Goal: Task Accomplishment & Management: Manage account settings

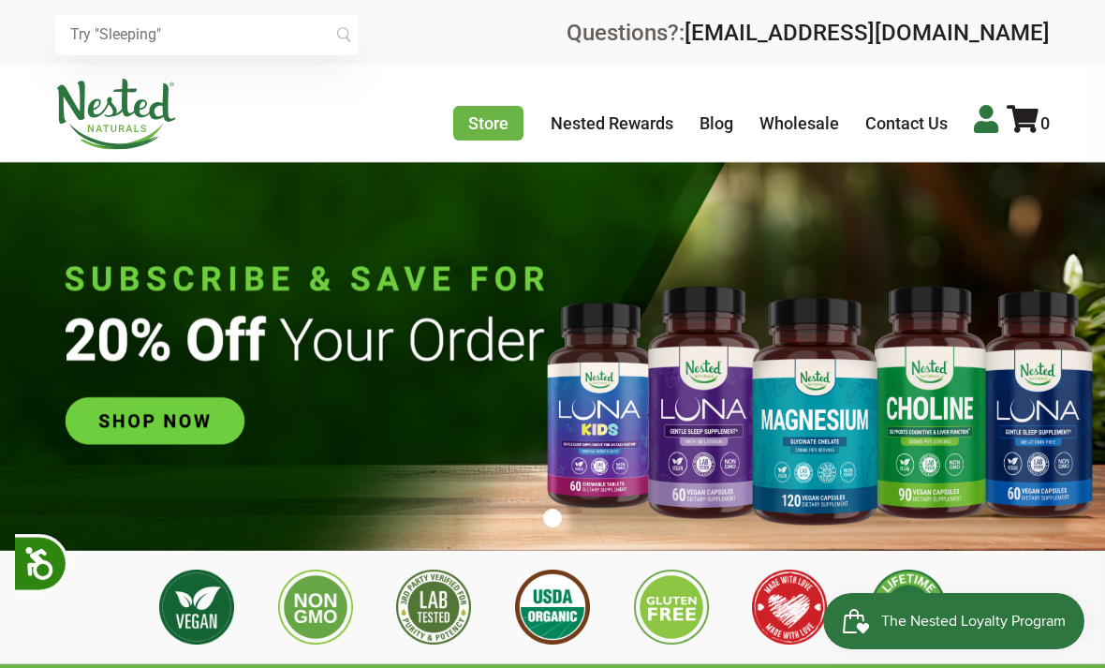
click at [993, 119] on icon at bounding box center [986, 119] width 24 height 28
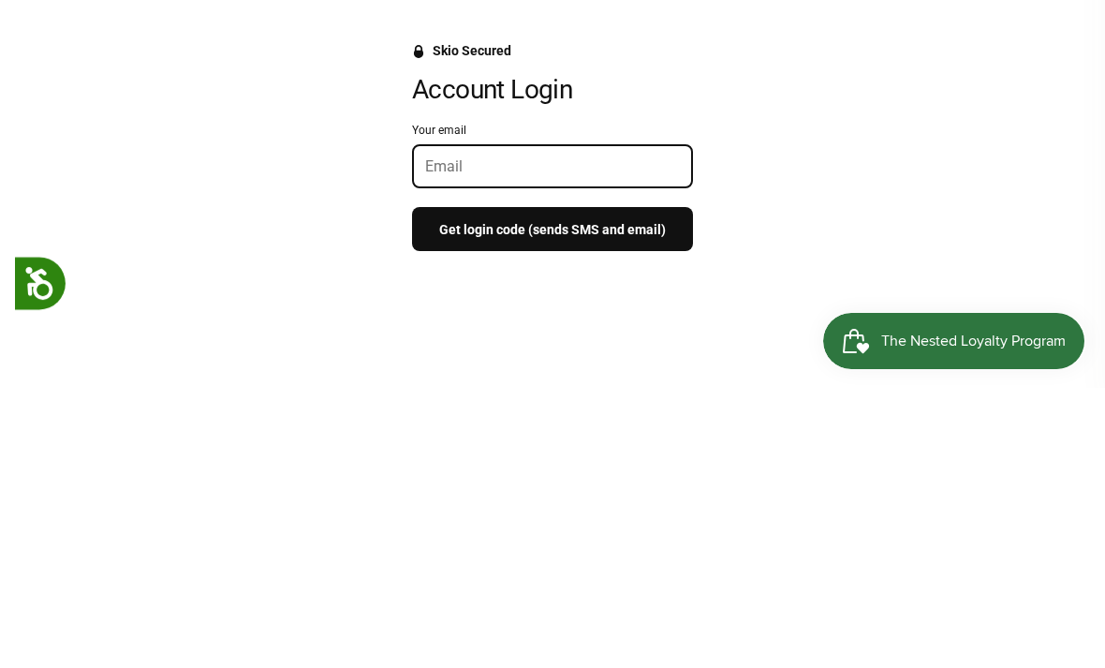
scroll to position [280, 0]
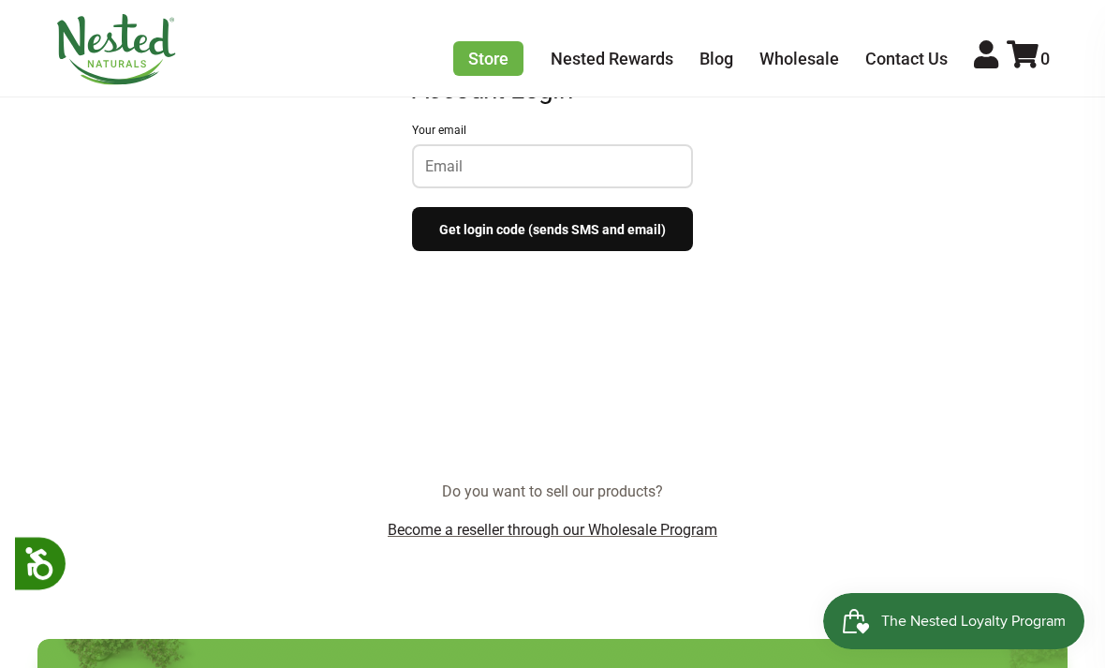
click at [638, 172] on input "Your email" at bounding box center [552, 166] width 255 height 18
type input "joanmodell@comcast.net"
click at [660, 230] on button "Get login code (sends SMS and email)" at bounding box center [552, 229] width 281 height 44
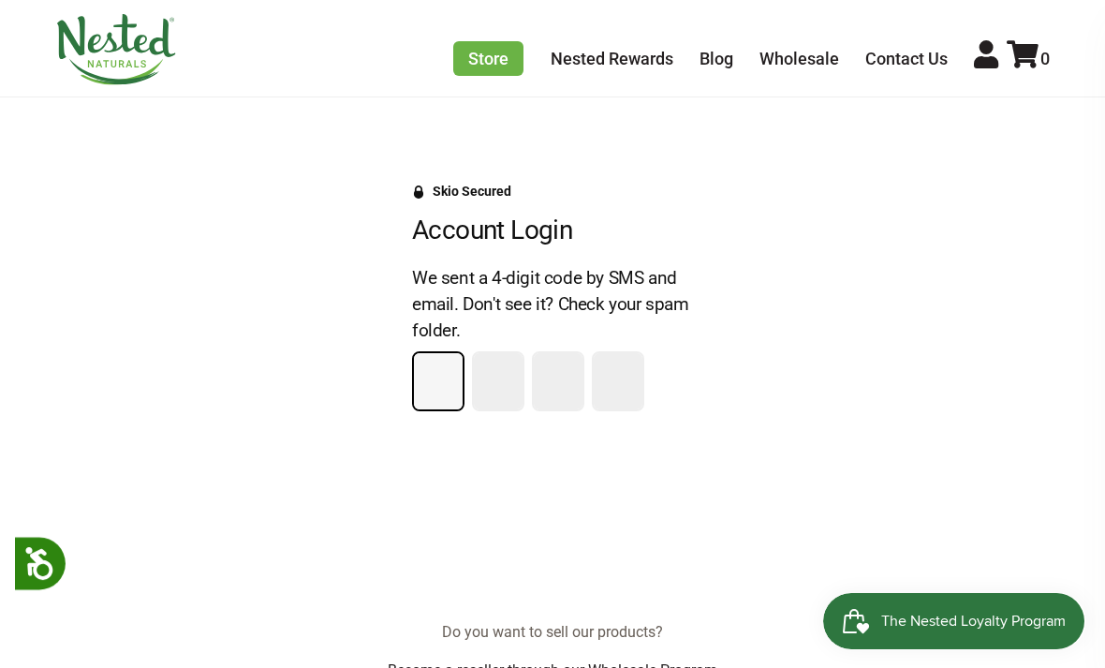
scroll to position [128, 0]
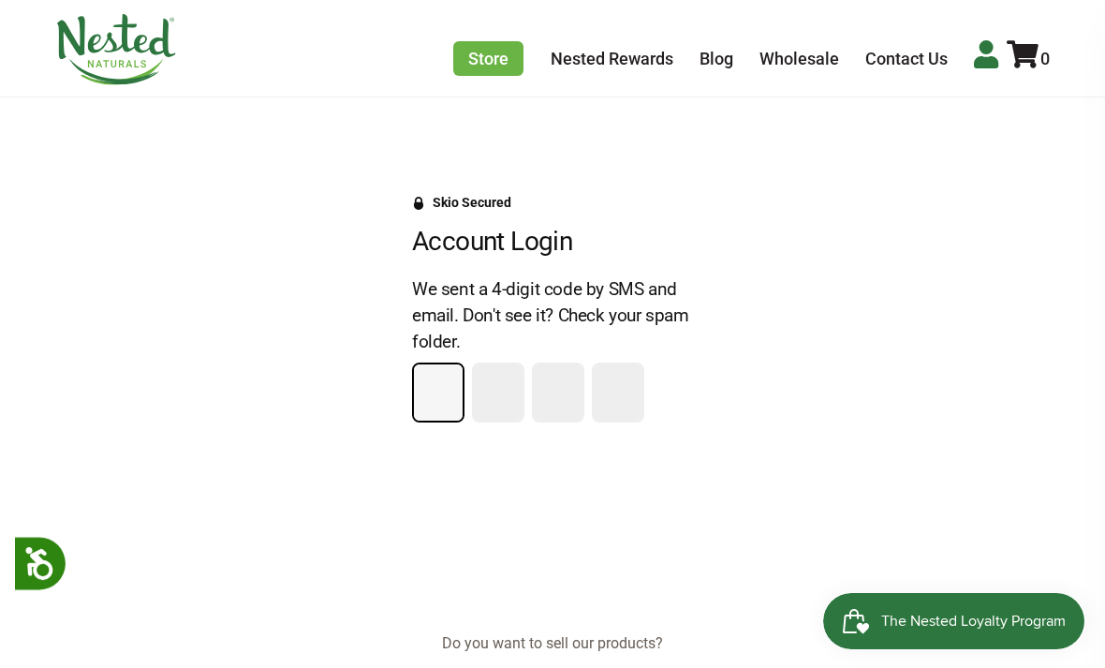
click at [983, 65] on icon at bounding box center [986, 54] width 24 height 28
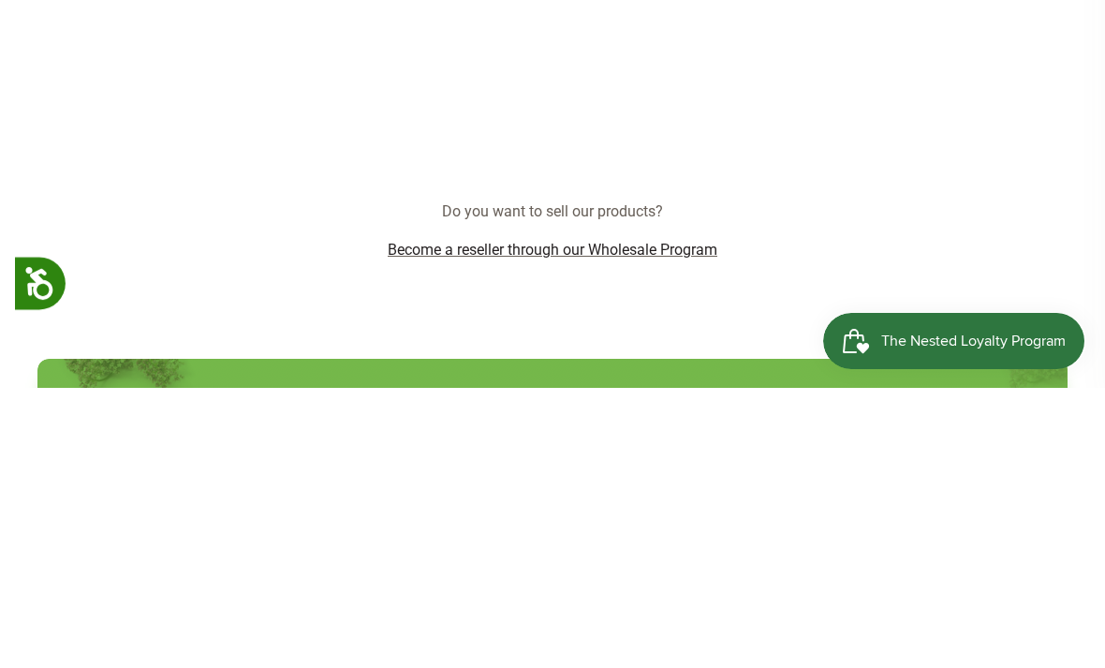
scroll to position [280, 0]
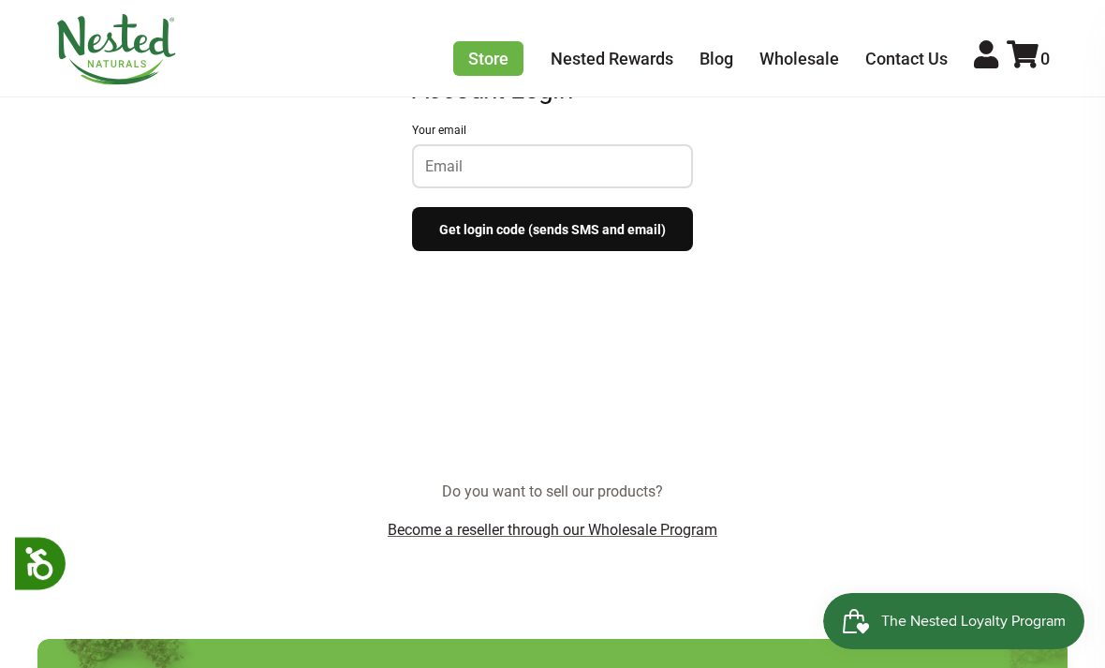
click at [591, 170] on input "Your email" at bounding box center [552, 166] width 255 height 18
click at [590, 167] on input "Your email" at bounding box center [552, 166] width 255 height 18
type input "[EMAIL_ADDRESS][DOMAIN_NAME]"
click at [610, 229] on button "Get login code (sends SMS and email)" at bounding box center [552, 229] width 281 height 44
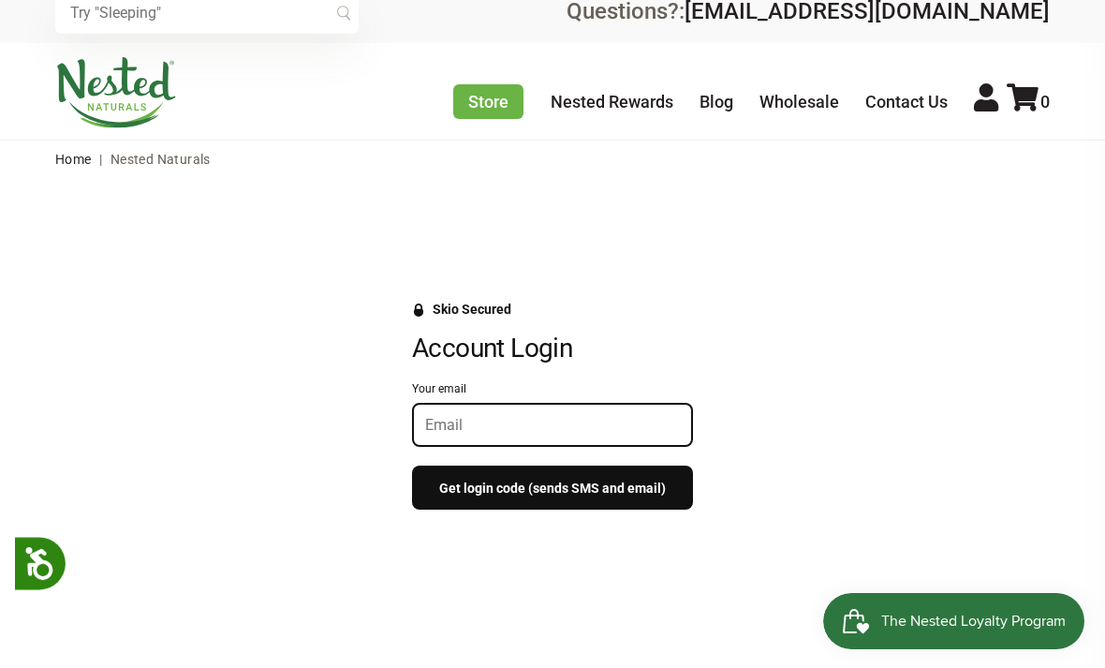
scroll to position [0, 0]
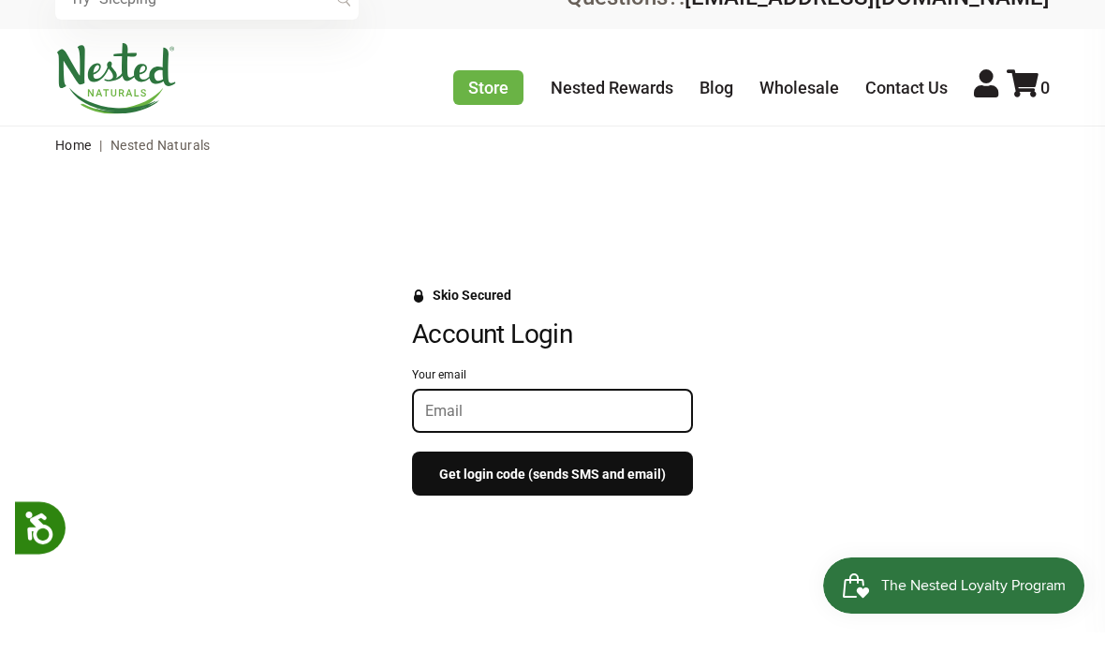
click at [642, 437] on input "Your email" at bounding box center [552, 446] width 255 height 18
click at [655, 487] on button "Get login code (sends SMS and email)" at bounding box center [552, 509] width 281 height 44
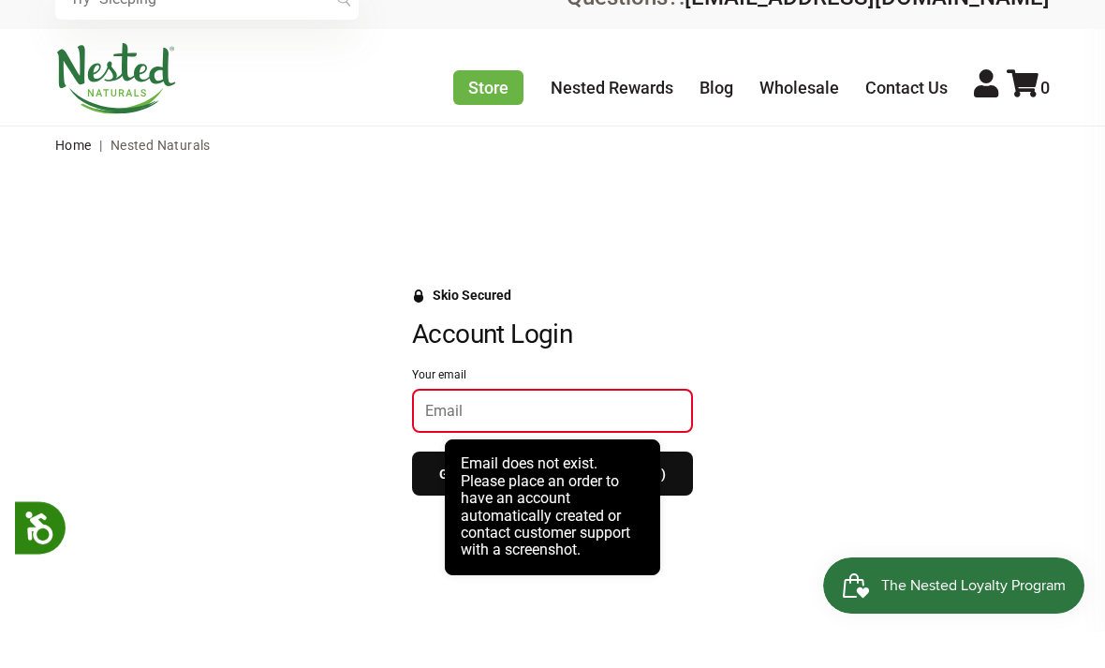
scroll to position [36, 0]
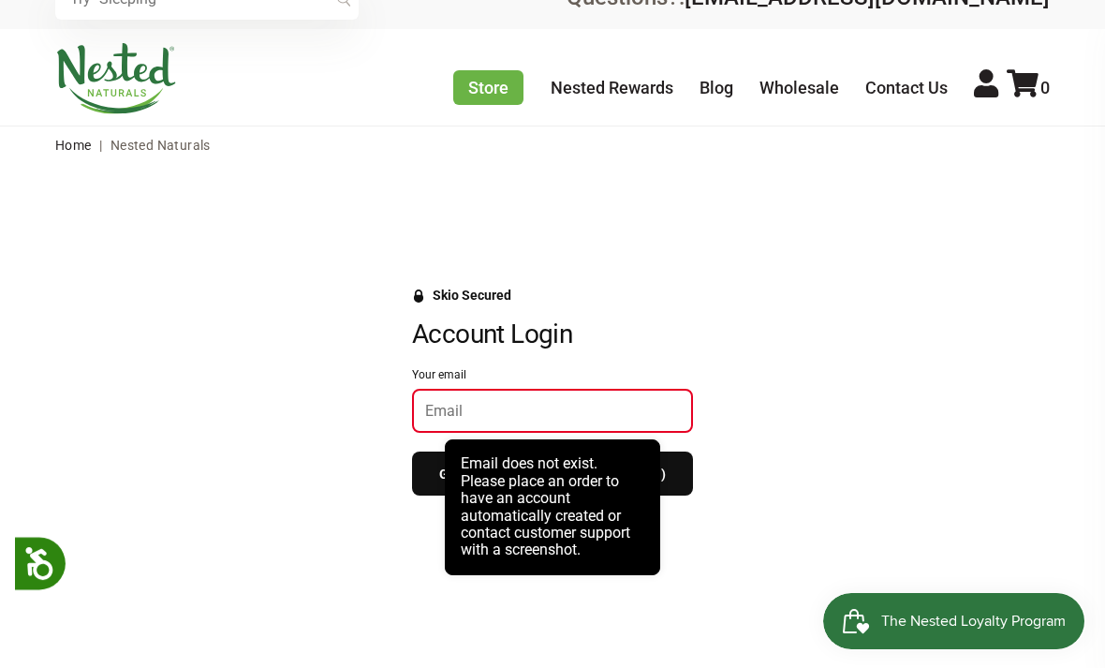
click at [756, 425] on div "Skio Secured Account Login Your email Get login code (sends SMS and email)" at bounding box center [553, 401] width 1068 height 227
click at [649, 410] on input "Your email" at bounding box center [552, 411] width 255 height 18
type input "[EMAIL_ADDRESS][DOMAIN_NAME]"
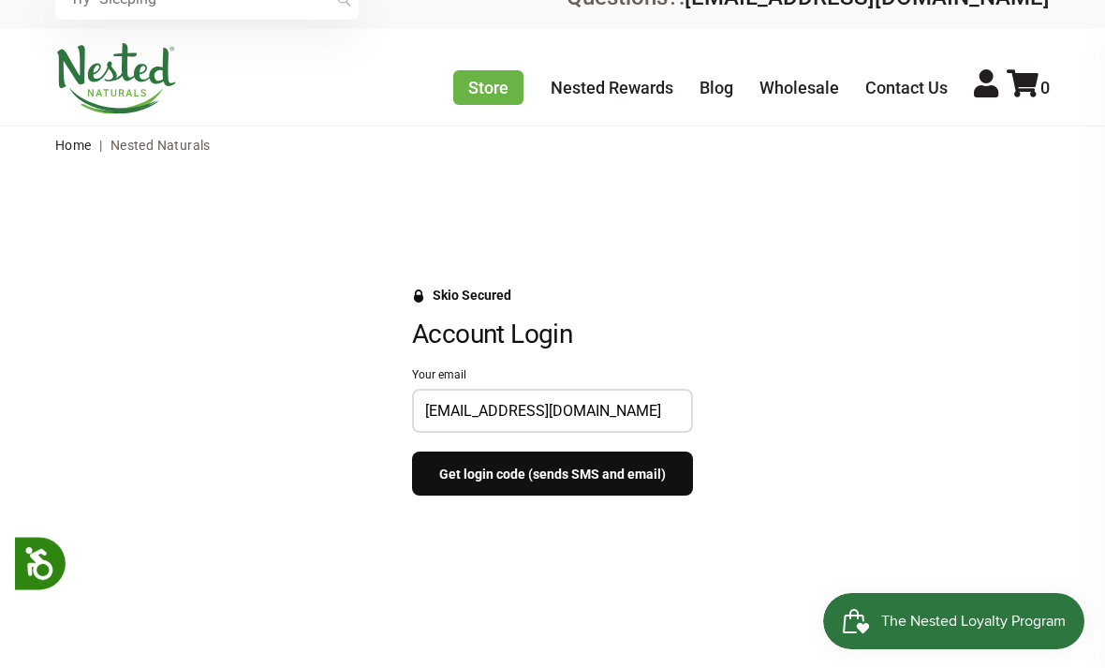
click at [659, 479] on button "Get login code (sends SMS and email)" at bounding box center [552, 473] width 281 height 44
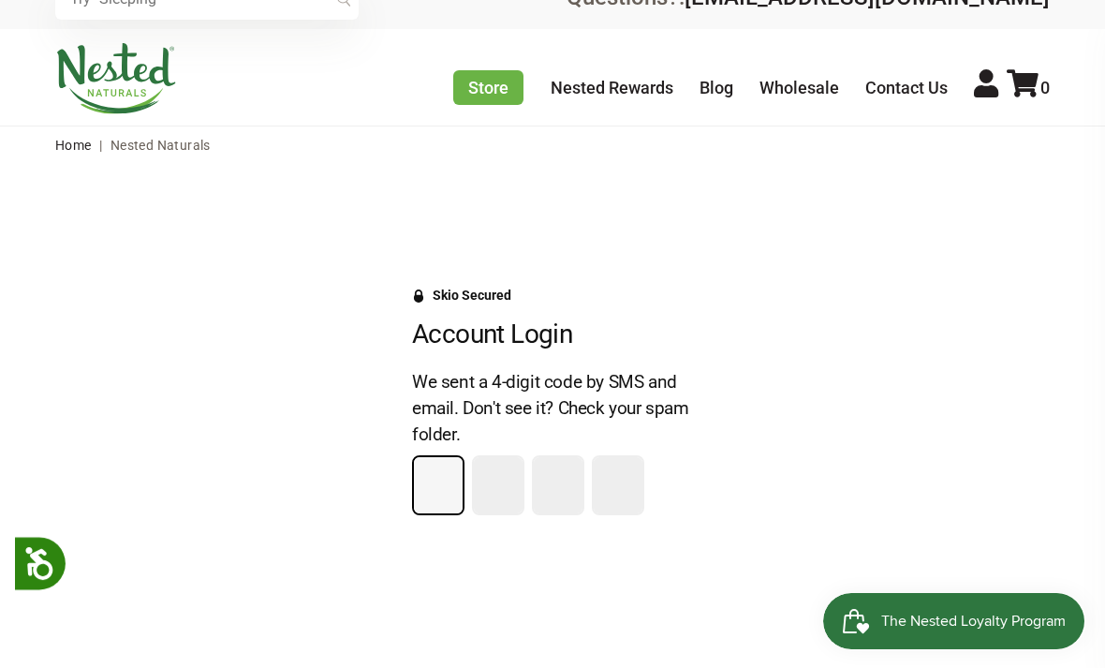
type input "6"
type input "1"
type input "4"
type input "1"
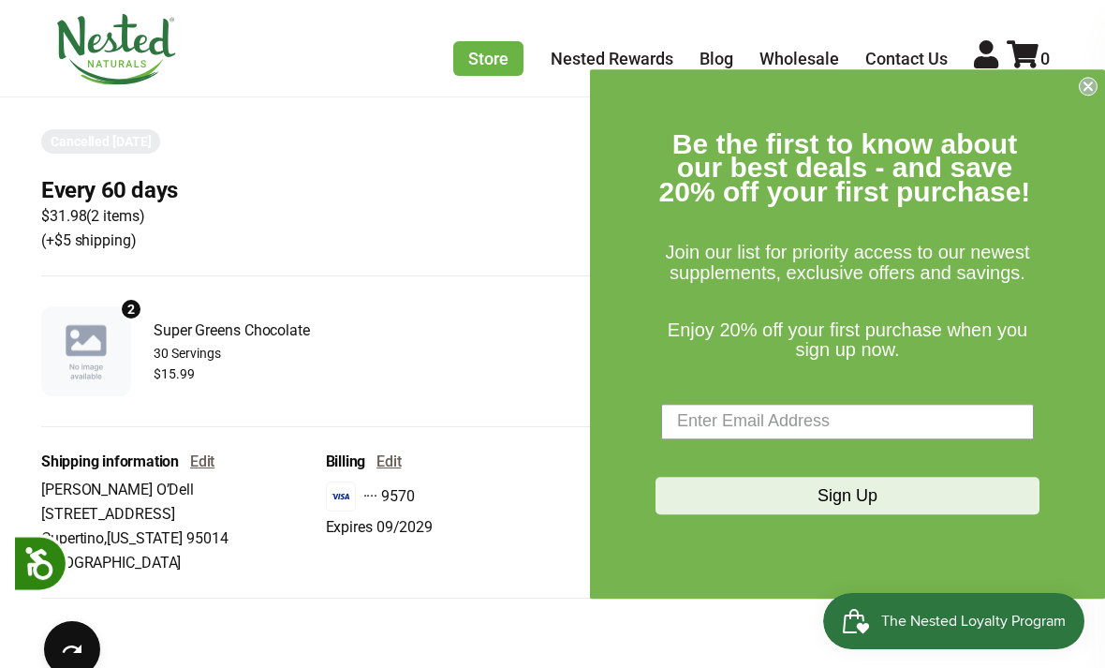
scroll to position [432, 0]
click at [1096, 88] on circle "Close dialog" at bounding box center [1089, 86] width 18 height 18
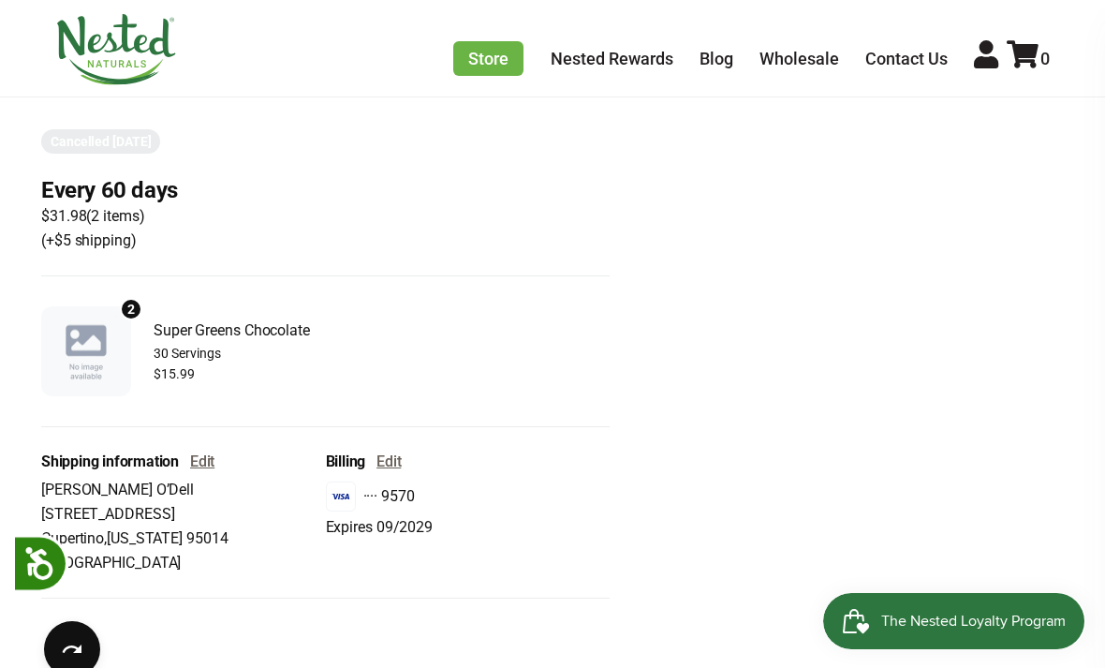
click at [204, 224] on div "Every 60 days $31.98 ( 2 items ) (+$5 shipping)" at bounding box center [325, 214] width 569 height 77
click at [123, 222] on span "$31.98 ( 2 items )" at bounding box center [109, 216] width 137 height 24
click at [950, 632] on span "The Nested Loyalty Program" at bounding box center [973, 621] width 185 height 28
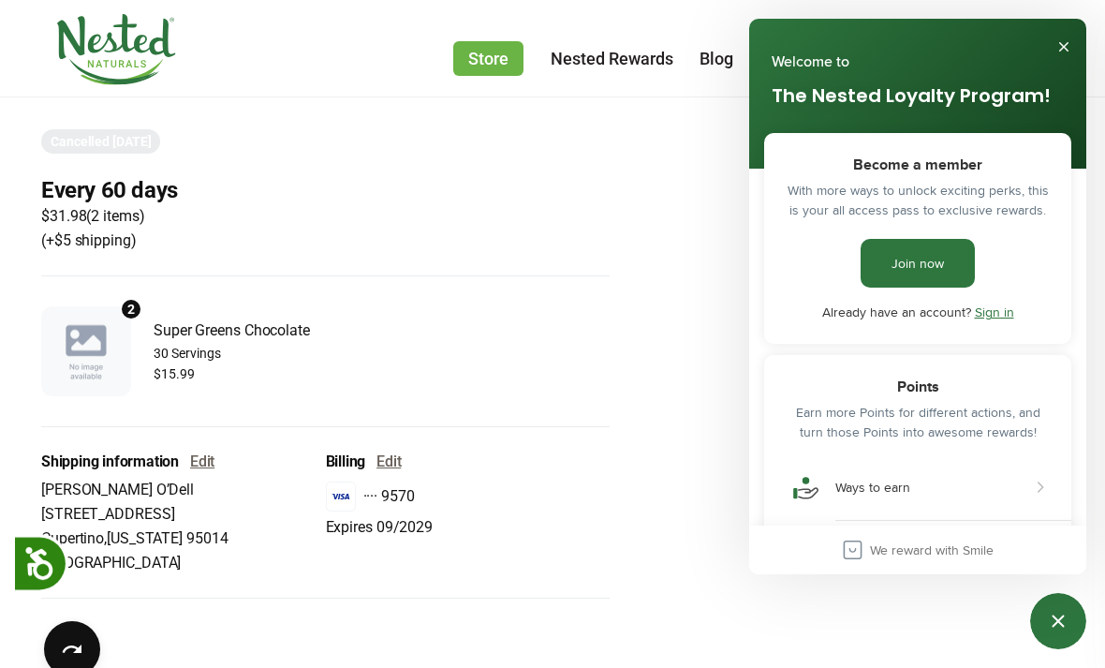
scroll to position [0, 0]
click at [1005, 310] on link "Sign in" at bounding box center [994, 312] width 39 height 19
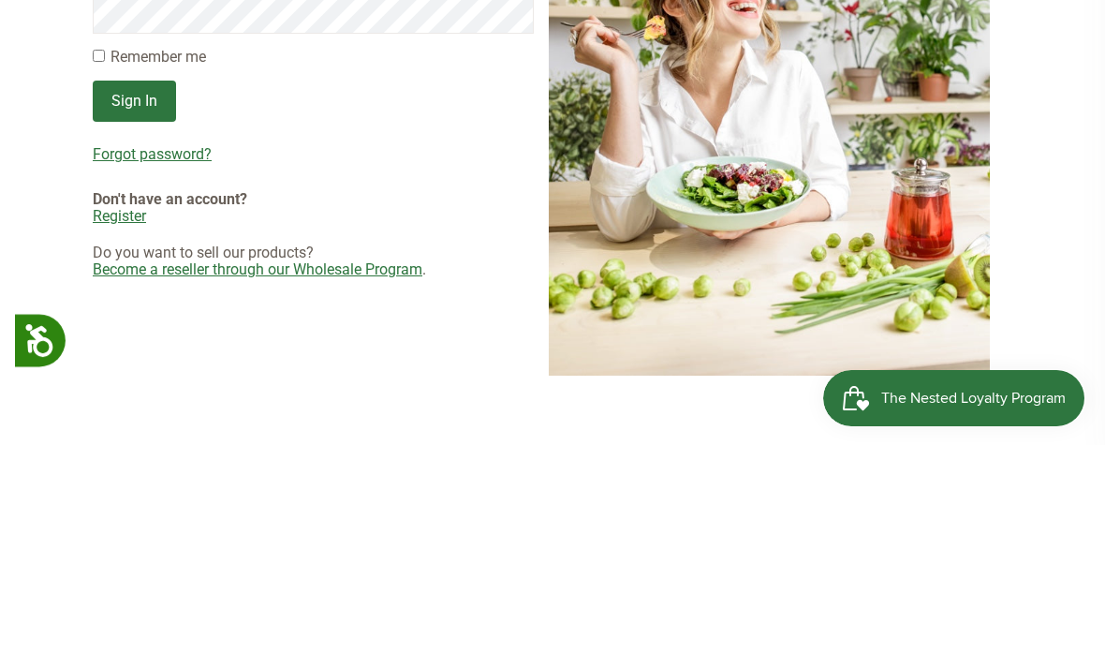
scroll to position [223, 0]
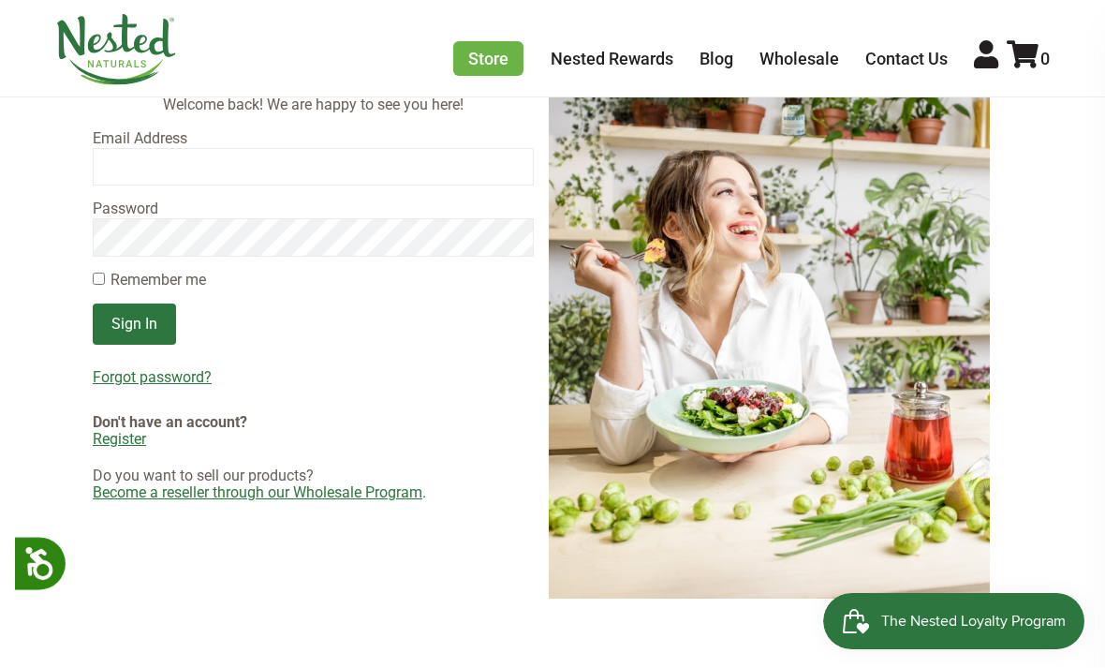
click at [470, 170] on input "email" at bounding box center [313, 166] width 441 height 37
type input "joanmodell@comcast.net"
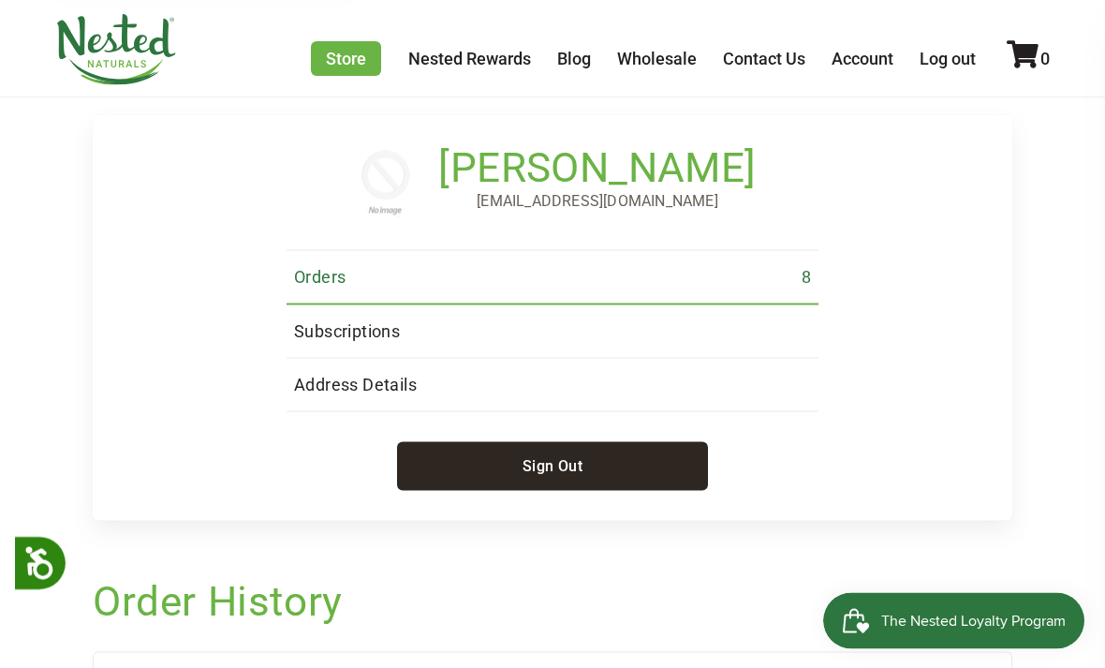
scroll to position [100, 0]
click at [736, 328] on link "Subscriptions" at bounding box center [553, 330] width 532 height 53
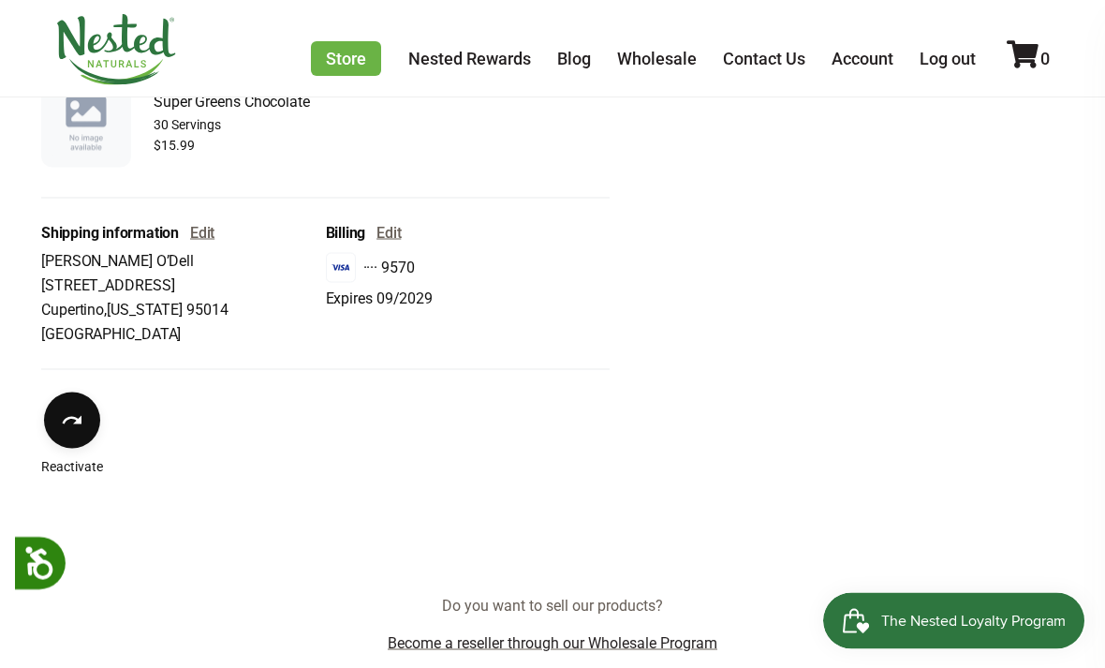
scroll to position [667, 0]
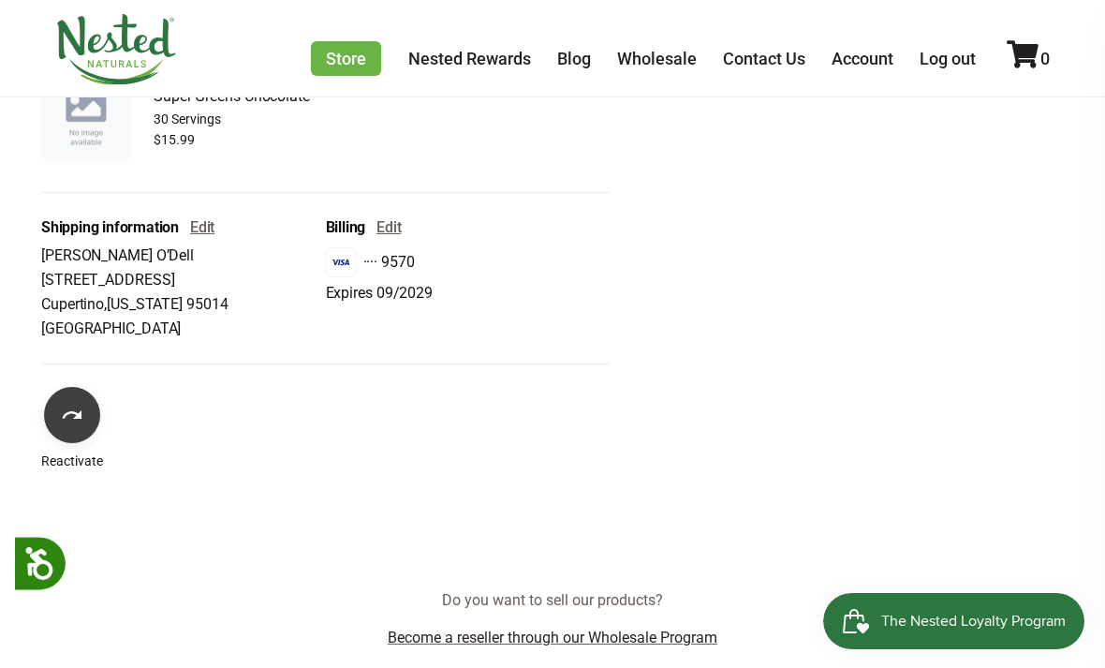
click at [72, 420] on icon "Reactivate" at bounding box center [72, 415] width 22 height 22
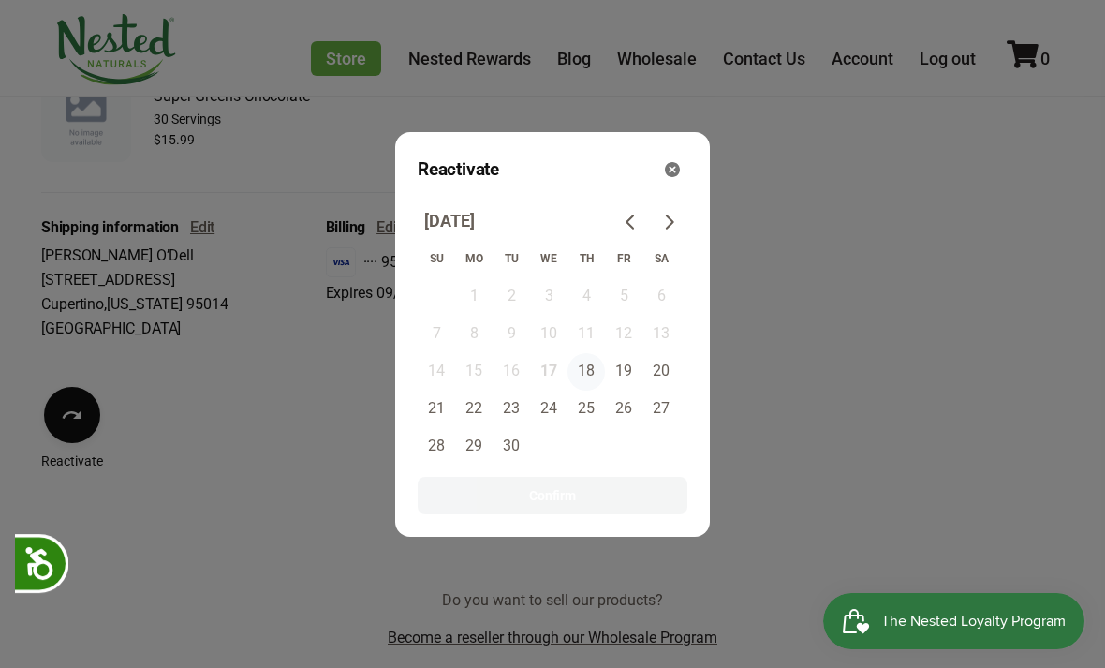
click at [591, 391] on button "18" at bounding box center [586, 371] width 37 height 37
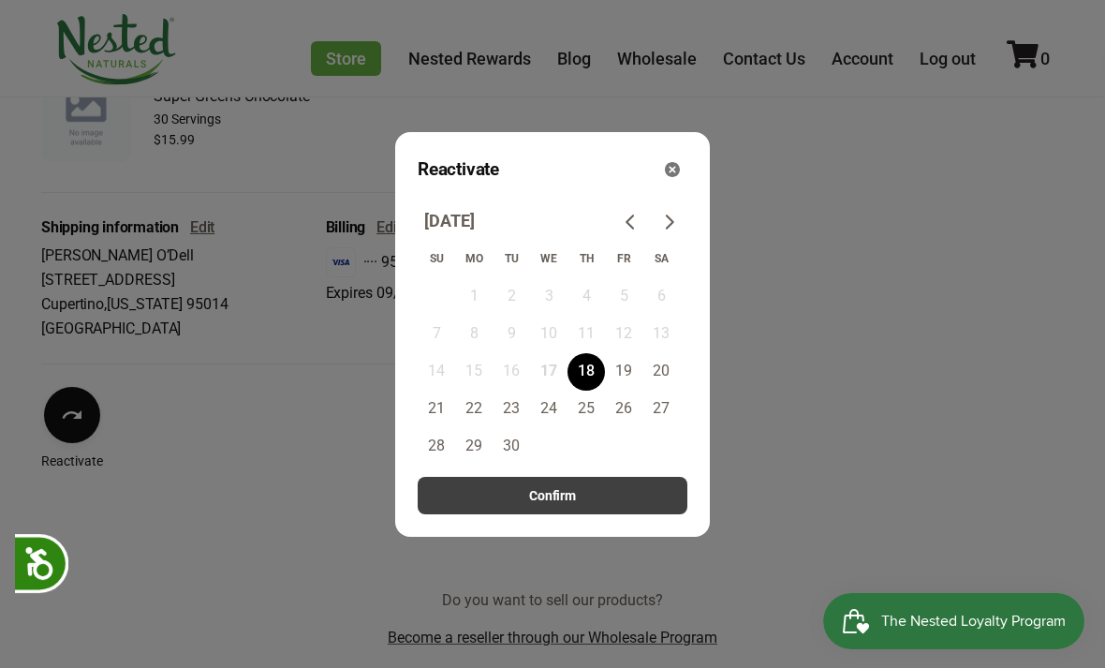
click at [649, 514] on button "Confirm" at bounding box center [553, 495] width 270 height 37
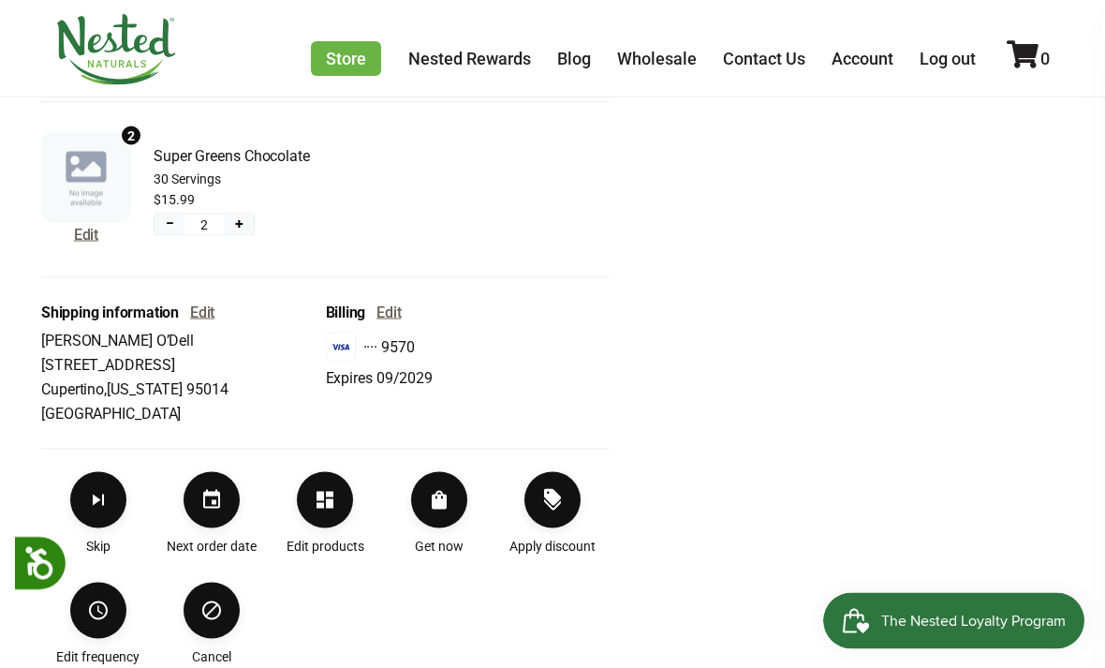
scroll to position [532, 0]
click at [558, 510] on icon "Apply discount" at bounding box center [552, 499] width 22 height 22
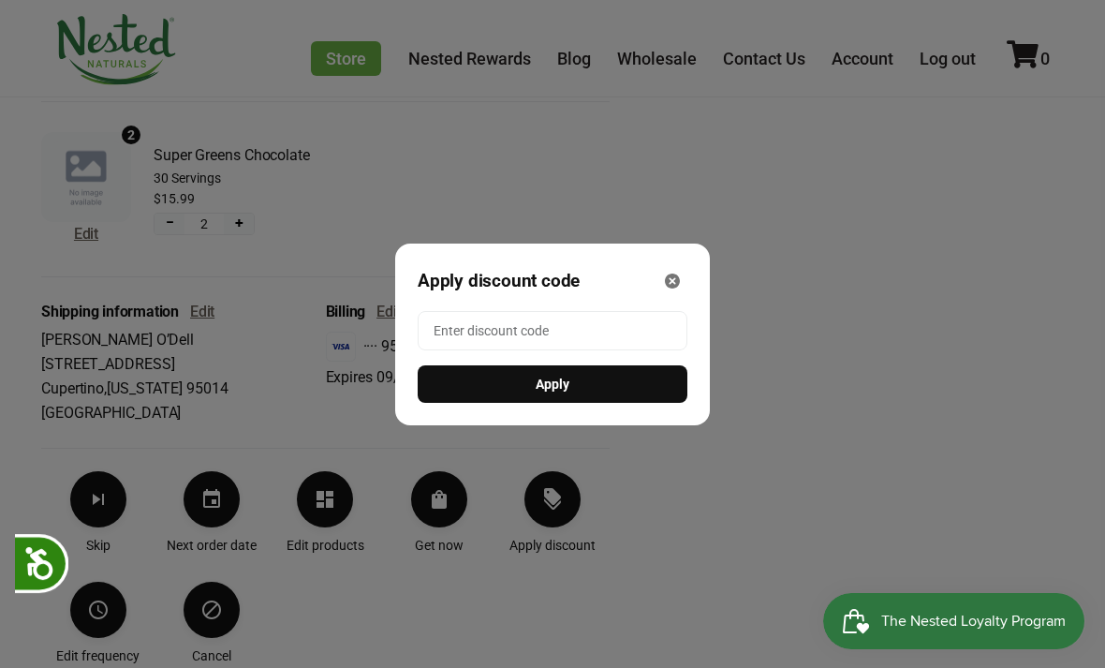
click at [764, 505] on div "Modal" at bounding box center [552, 334] width 1105 height 668
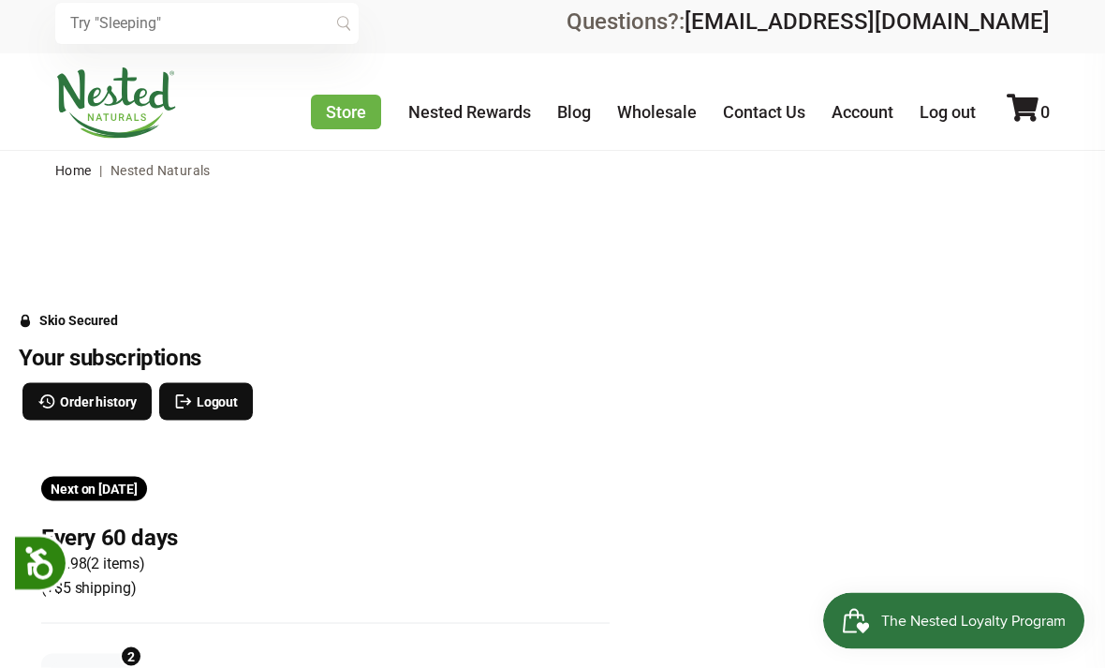
scroll to position [0, 0]
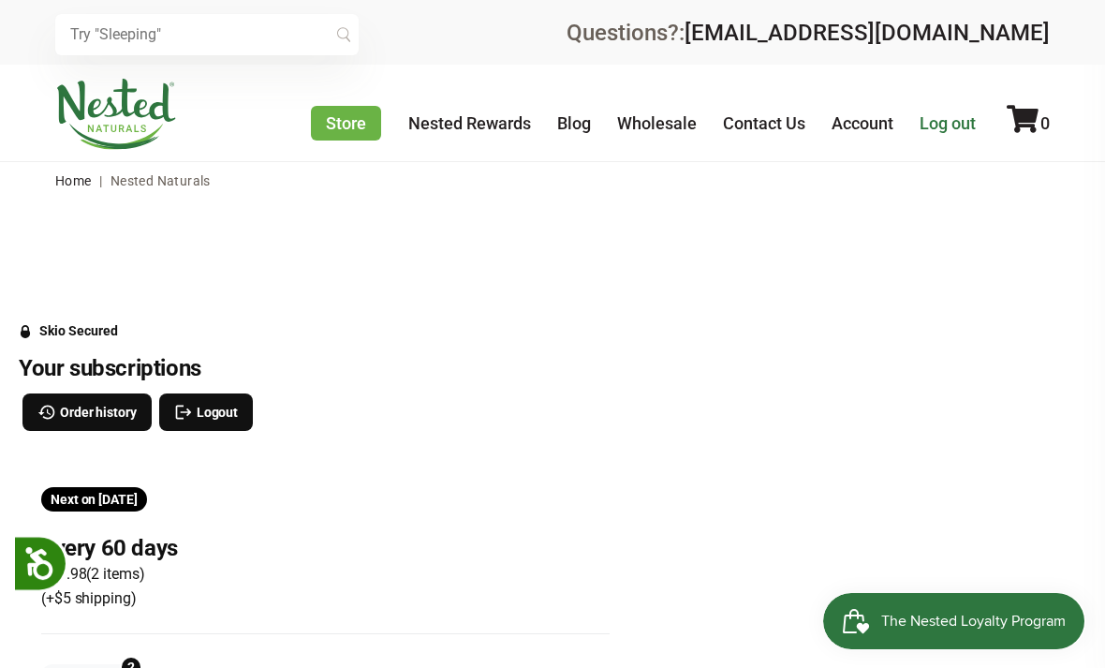
click at [951, 125] on link "Log out" at bounding box center [948, 123] width 56 height 20
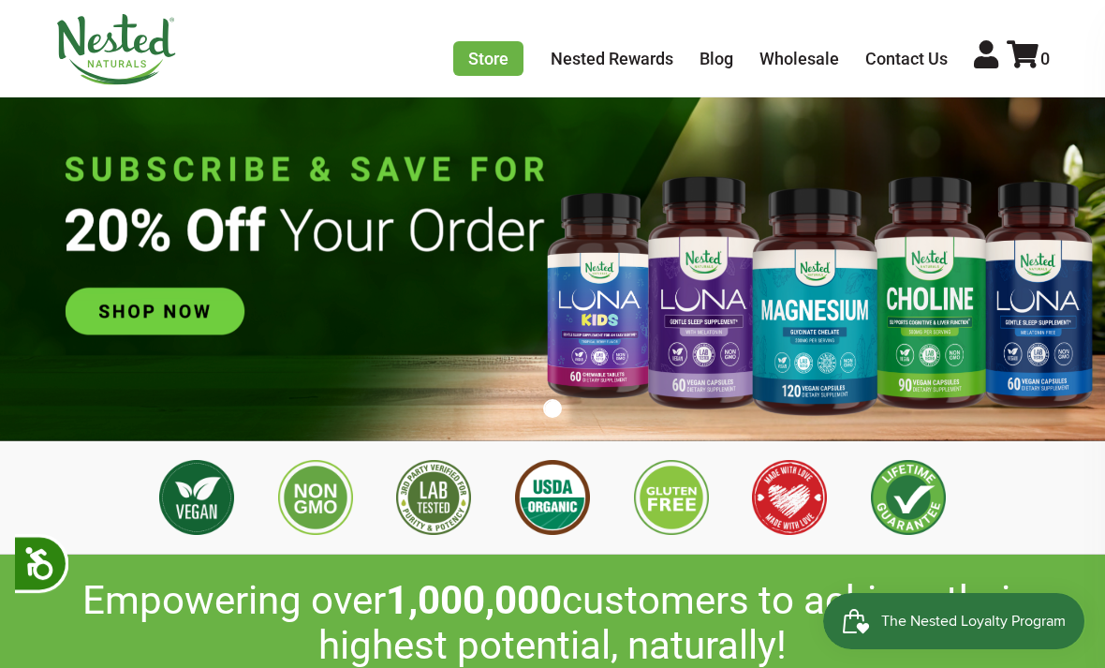
scroll to position [210, 0]
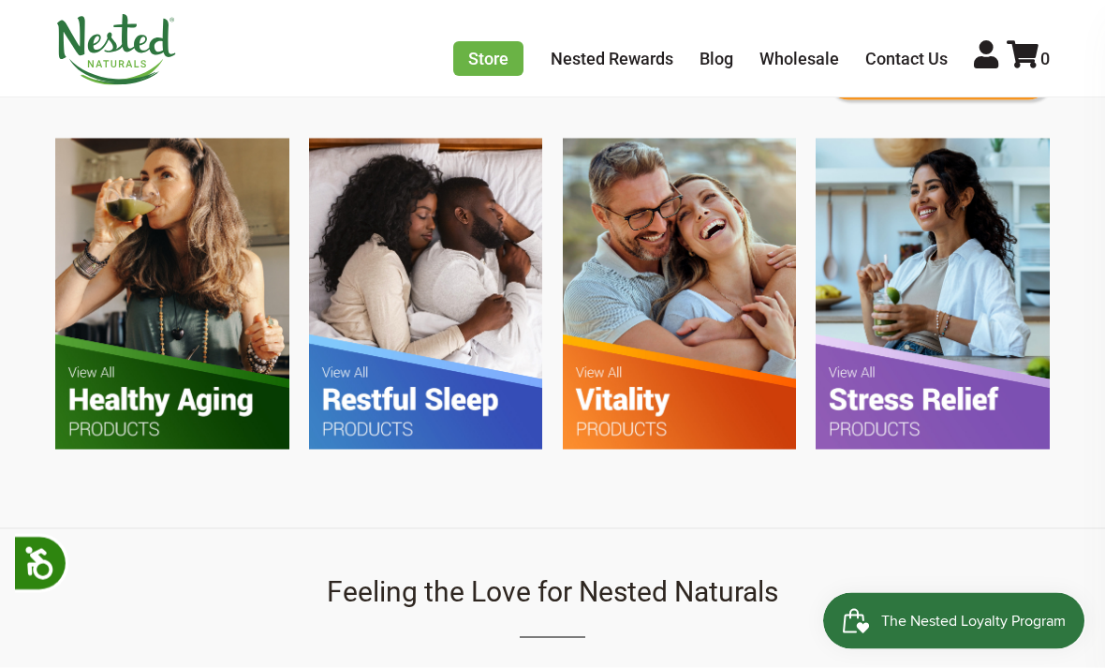
click at [435, 394] on img at bounding box center [426, 294] width 234 height 310
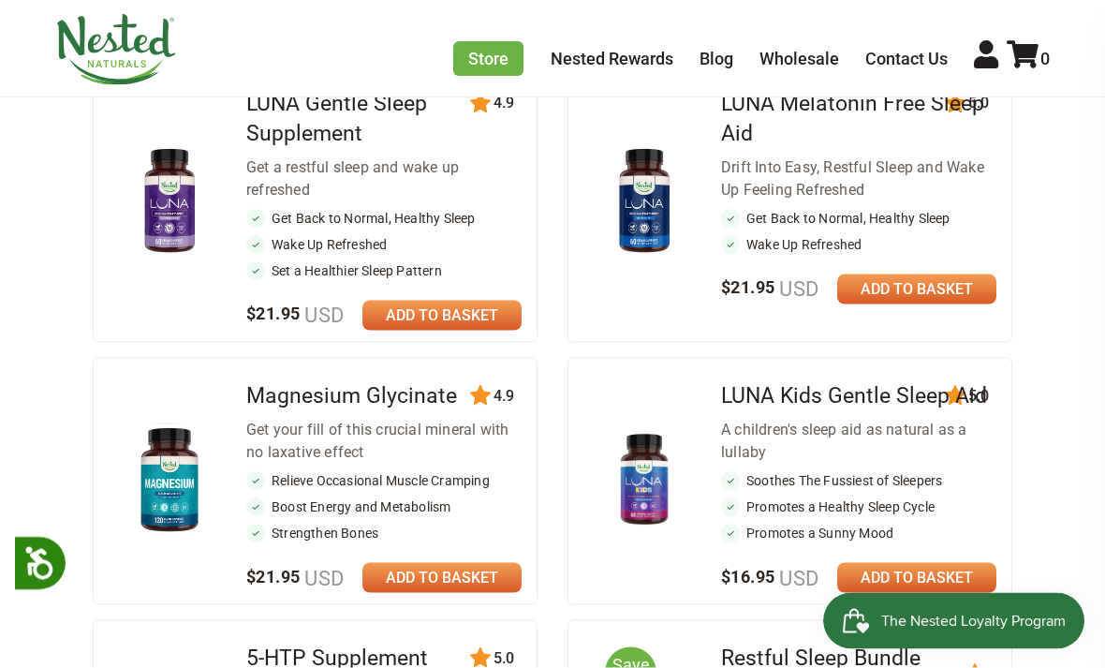
scroll to position [873, 0]
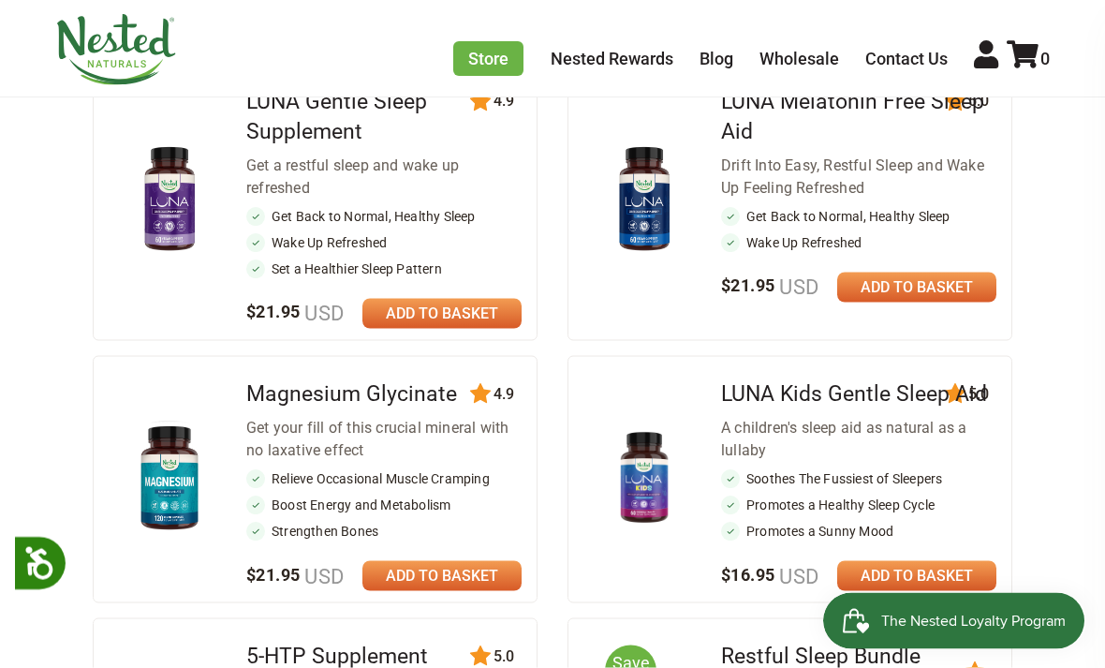
click at [185, 490] on img at bounding box center [170, 478] width 92 height 119
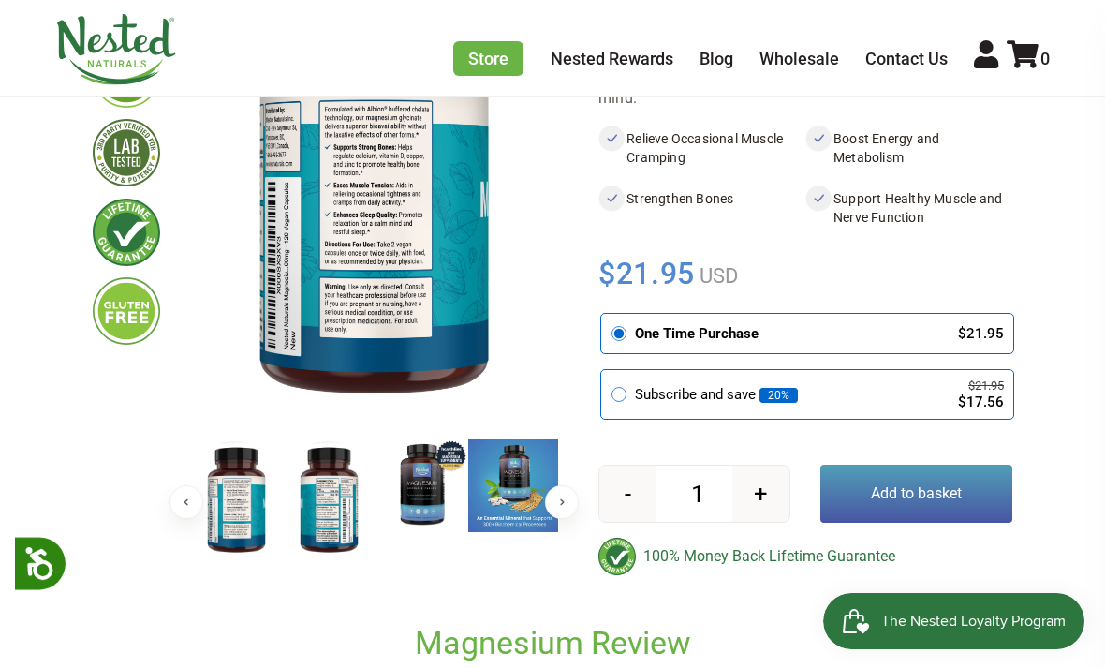
scroll to position [279, 0]
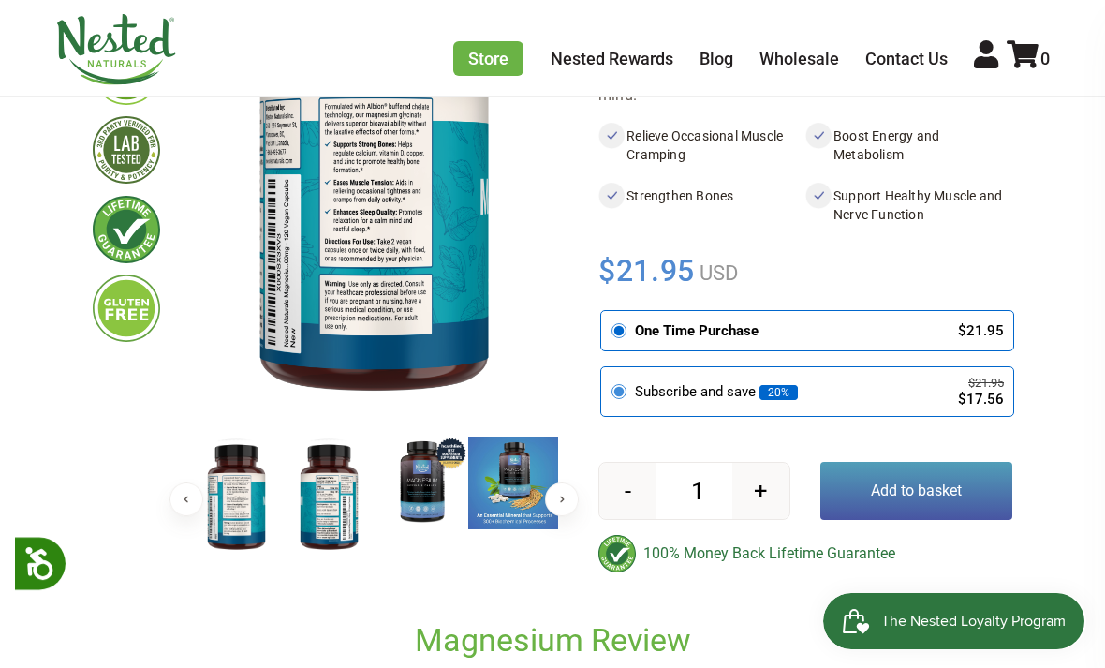
click at [603, 399] on label "Subscribe and save 20% $21.95 $17.56 Every 30 Days Every 60 Days Every 90 Days" at bounding box center [807, 391] width 412 height 49
click at [606, 370] on input "radio" at bounding box center [606, 370] width 0 height 0
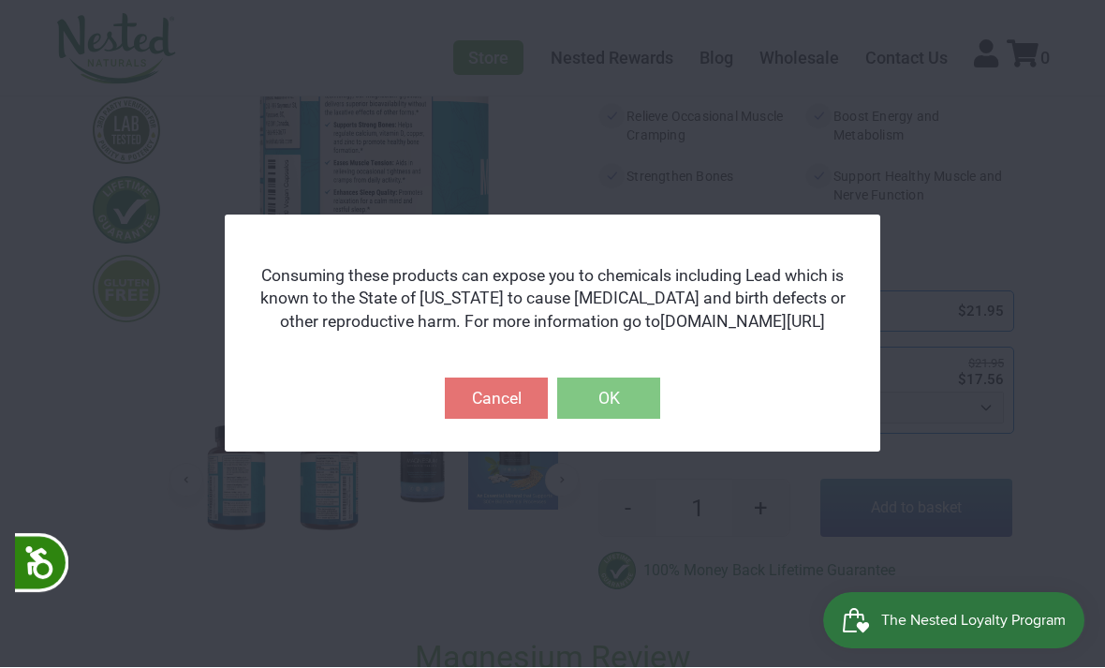
scroll to position [299, 0]
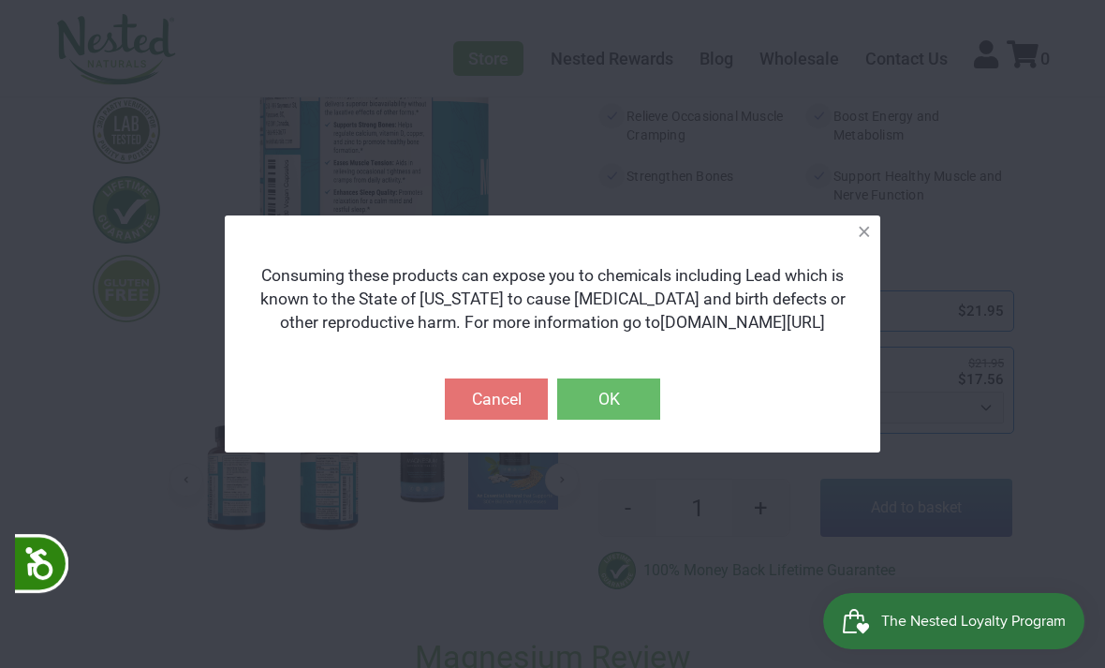
click at [637, 398] on button "OK" at bounding box center [608, 398] width 103 height 41
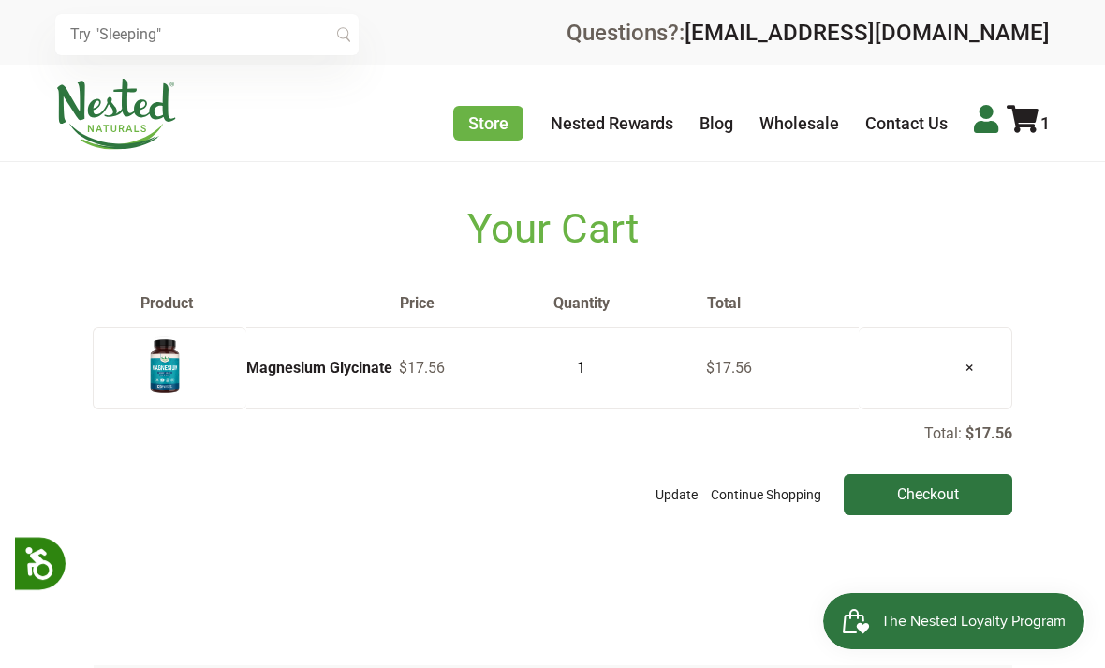
click at [983, 124] on icon at bounding box center [986, 119] width 24 height 28
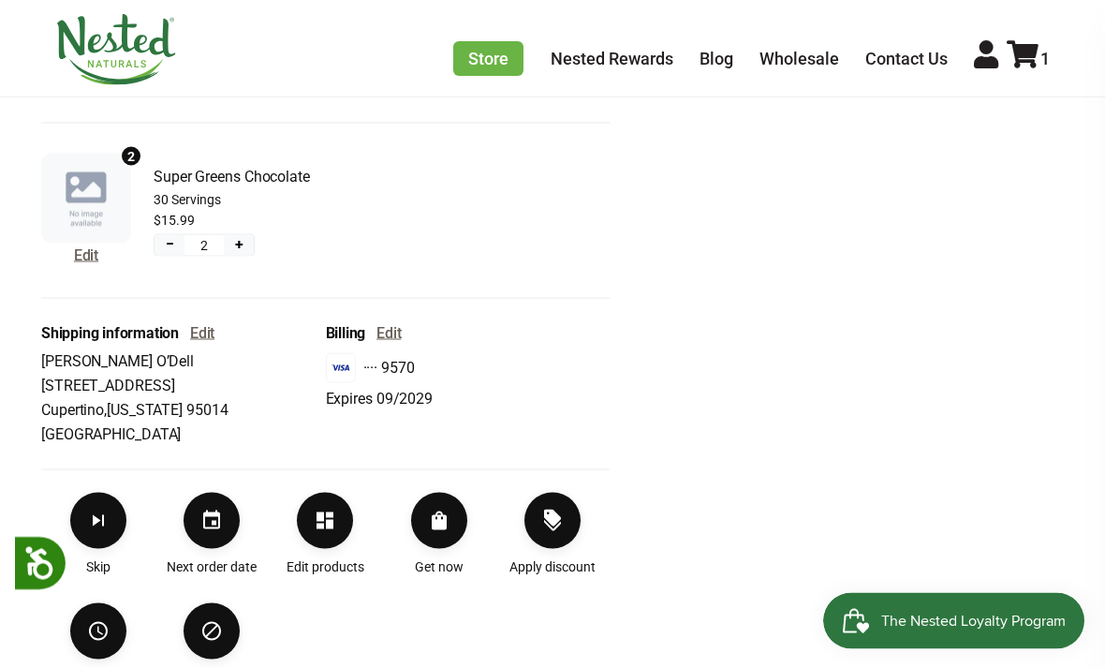
scroll to position [511, 0]
click at [327, 530] on icon "Edit products" at bounding box center [325, 520] width 22 height 22
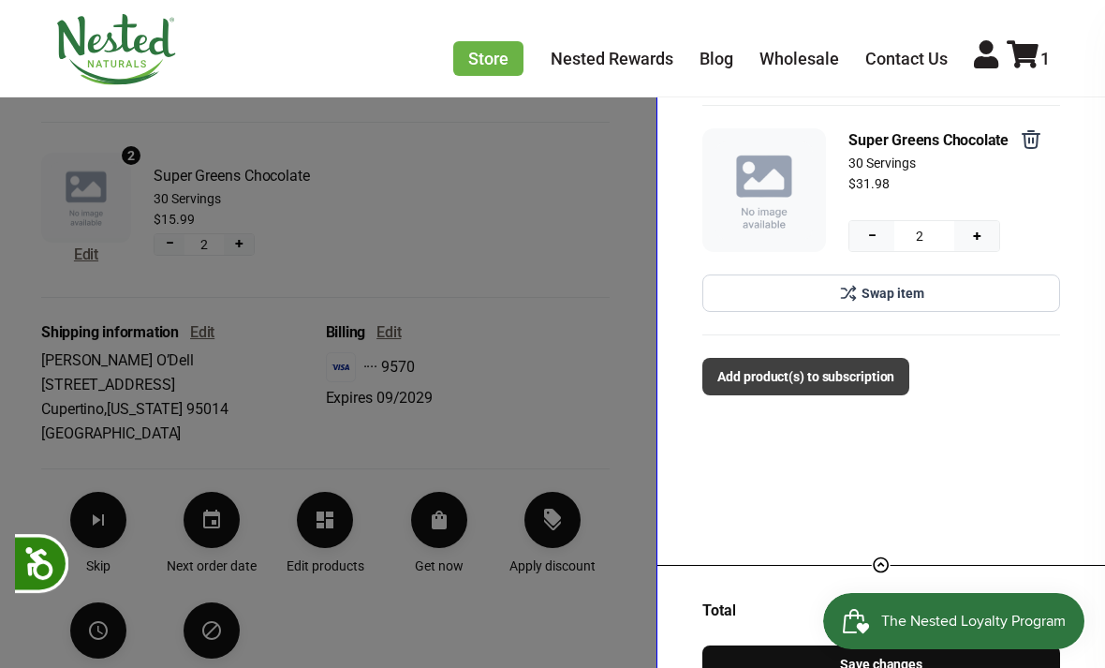
click at [878, 373] on span "Add product(s) to subscription" at bounding box center [805, 376] width 177 height 21
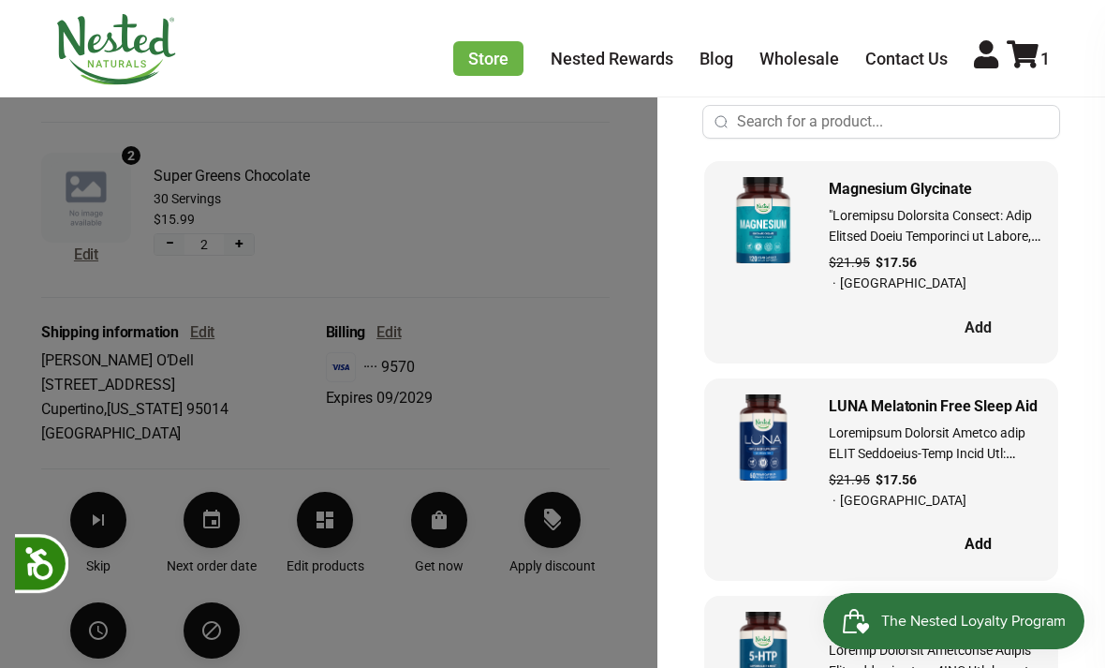
click at [984, 308] on button "Add" at bounding box center [978, 327] width 128 height 39
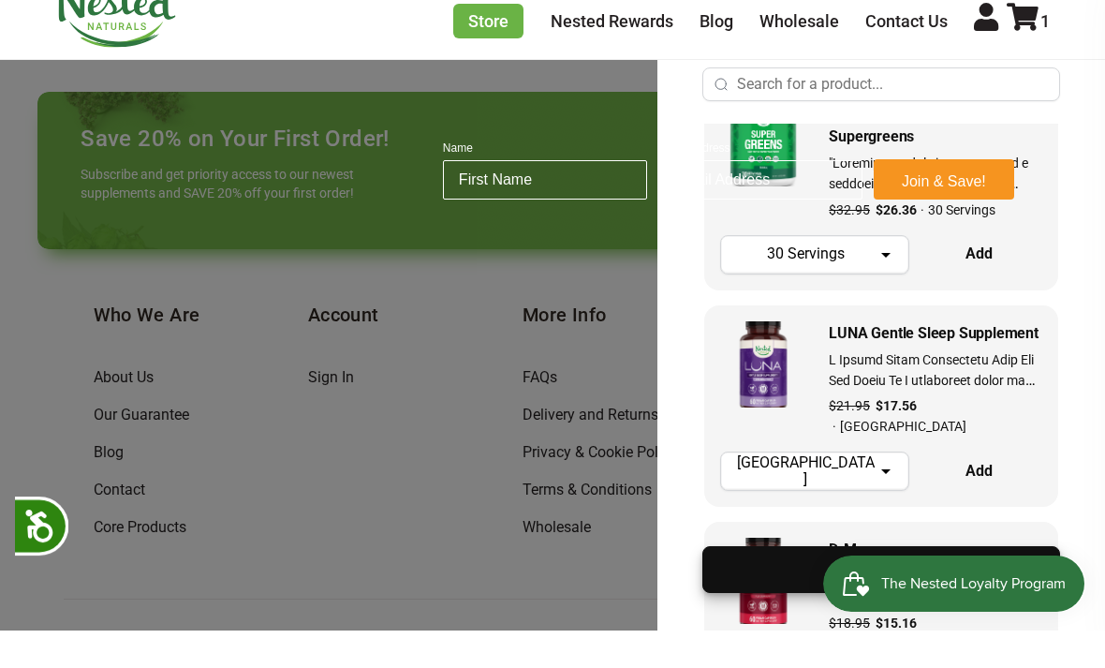
scroll to position [1343, 0]
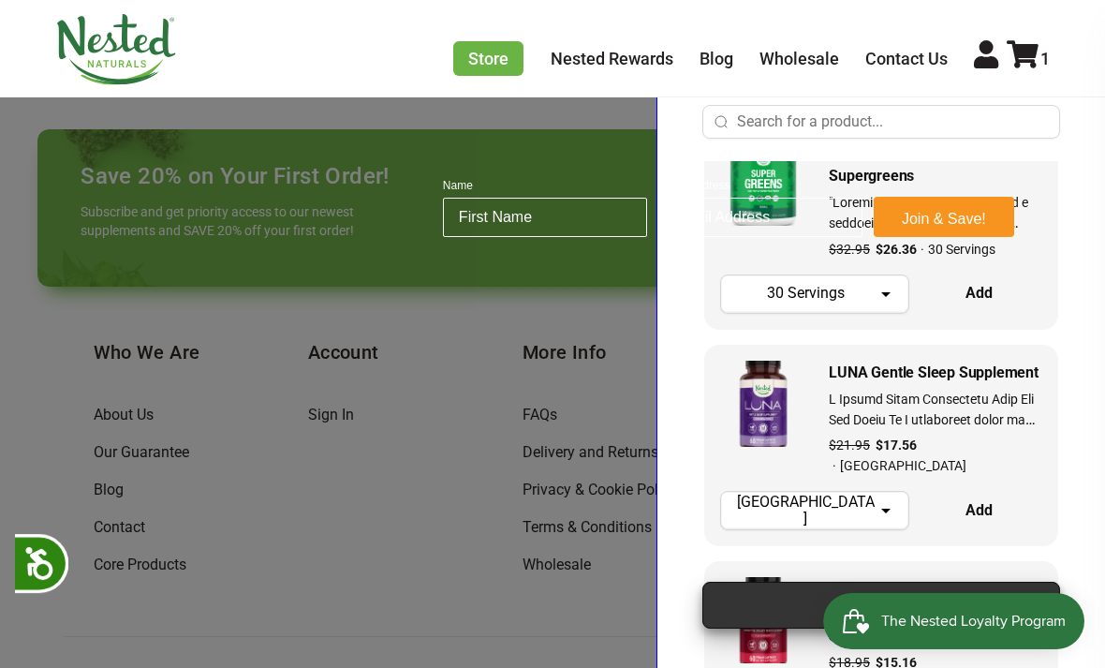
click at [766, 629] on button "Add" at bounding box center [882, 605] width 358 height 47
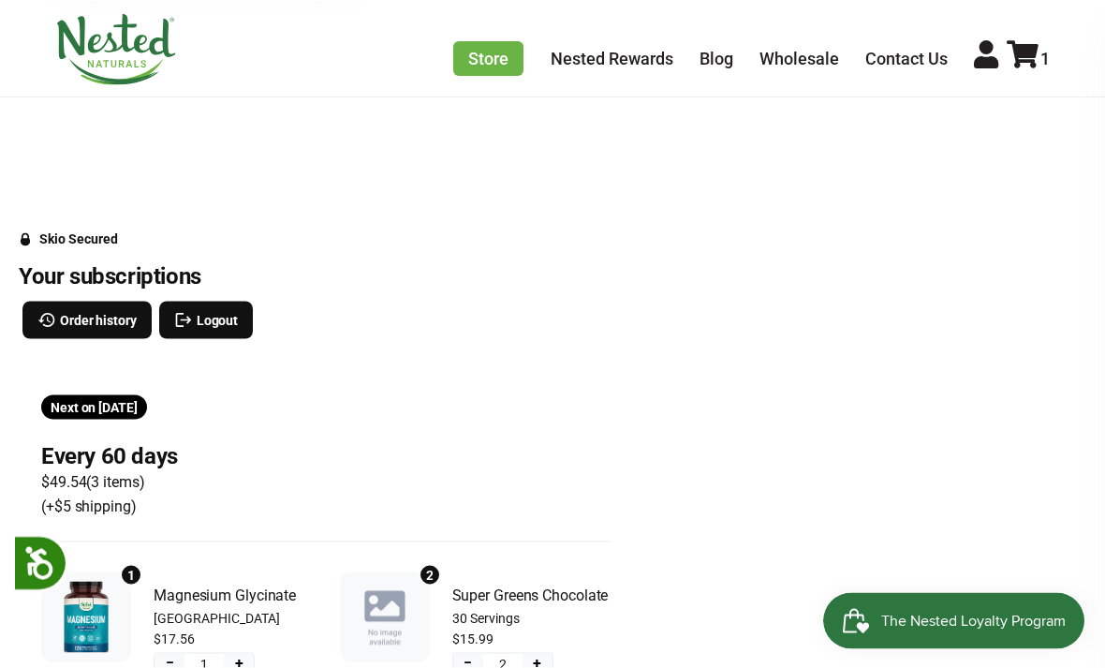
scroll to position [0, 0]
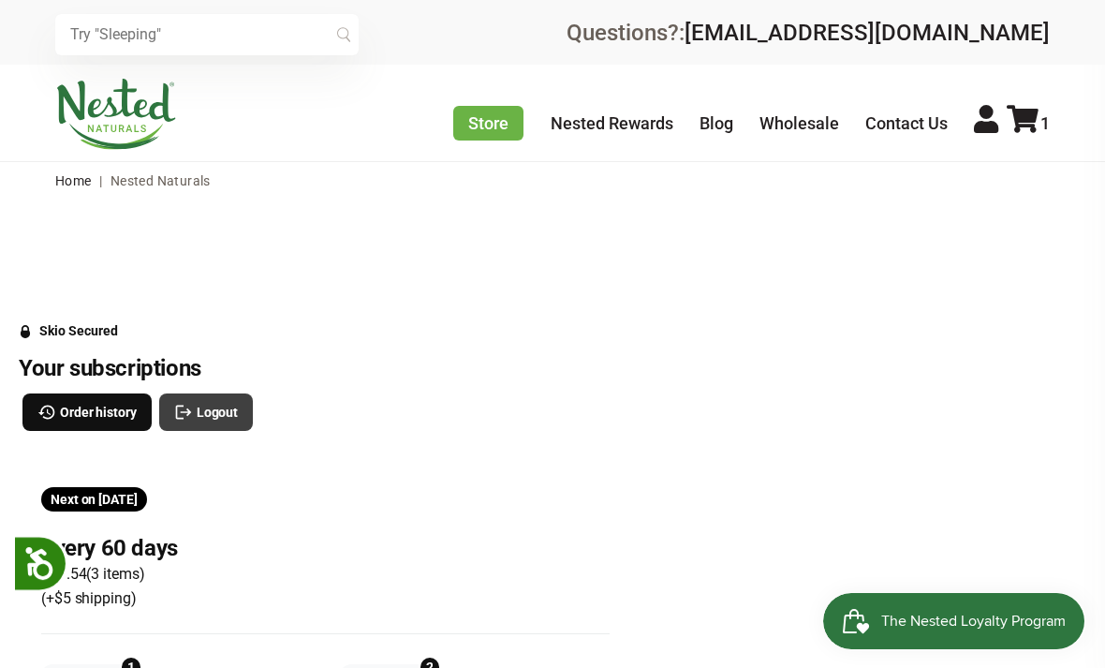
click at [222, 415] on span "Logout" at bounding box center [217, 412] width 41 height 21
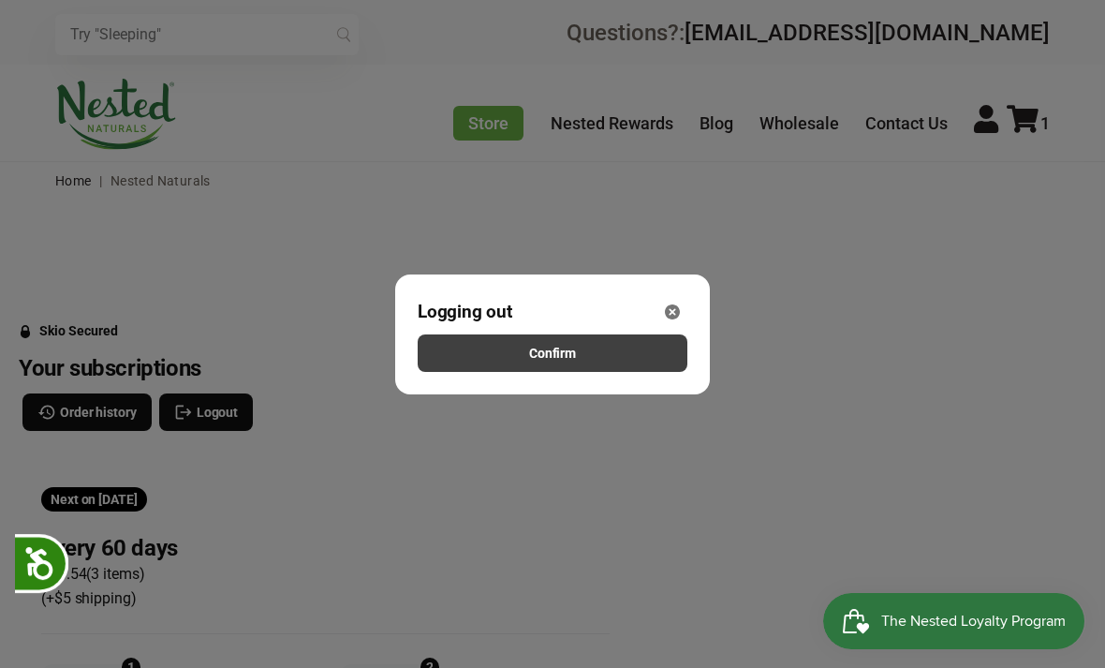
click at [585, 361] on button "Confirm" at bounding box center [553, 352] width 270 height 37
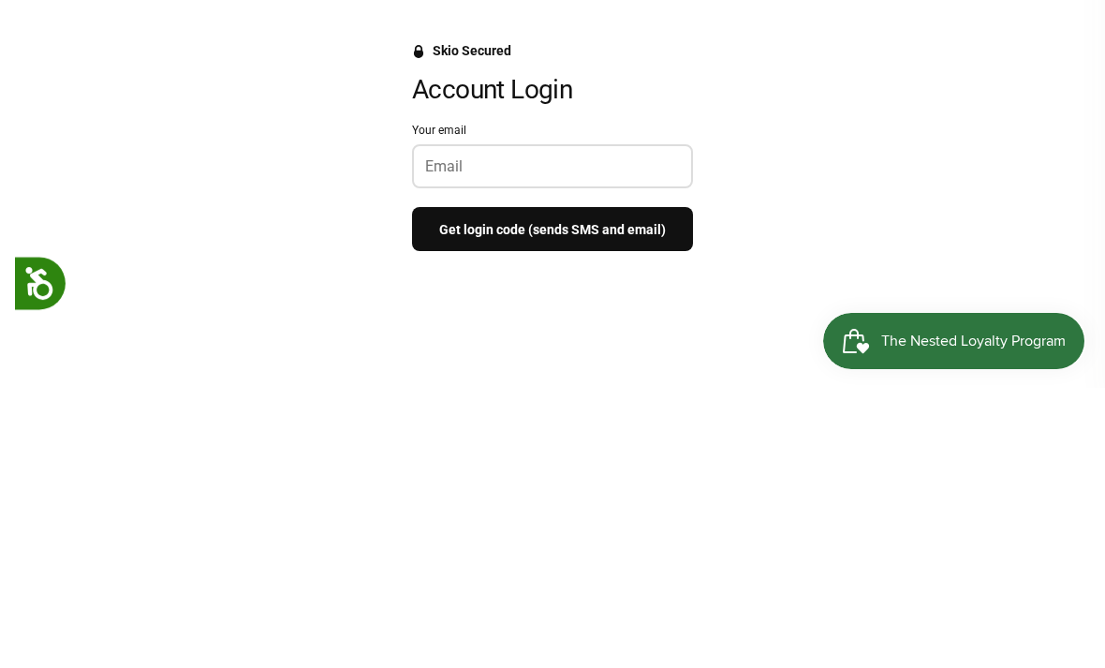
scroll to position [280, 0]
